Goal: Navigation & Orientation: Understand site structure

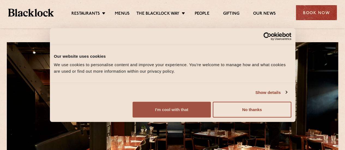
click at [211, 111] on button "I'm cool with that" at bounding box center [172, 110] width 78 height 16
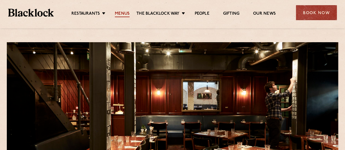
click at [120, 14] on link "Menus" at bounding box center [122, 14] width 15 height 6
click at [200, 14] on link "People" at bounding box center [202, 14] width 15 height 6
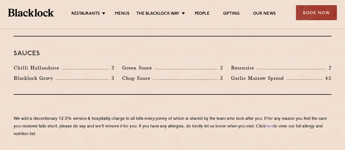
scroll to position [924, 0]
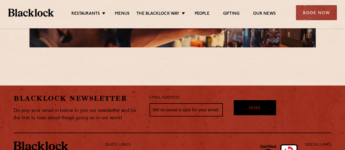
scroll to position [1108, 0]
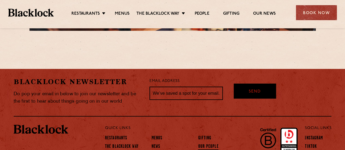
click at [203, 144] on link "Our People" at bounding box center [208, 147] width 20 height 6
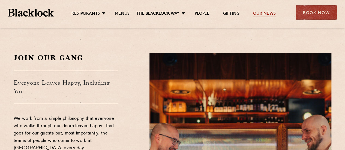
click at [259, 13] on link "Our News" at bounding box center [264, 14] width 23 height 6
